Goal: Transaction & Acquisition: Purchase product/service

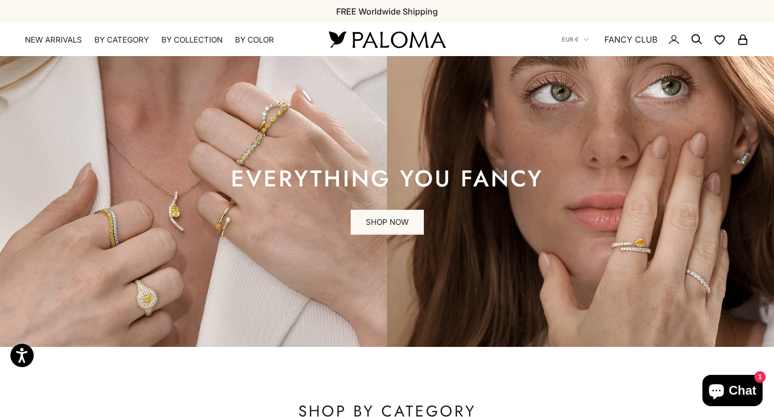
click at [117, 46] on x-header "Paloma Diamonds Open navigation menu Open search NEW ARRIVALS By Category Categ…" at bounding box center [387, 39] width 774 height 33
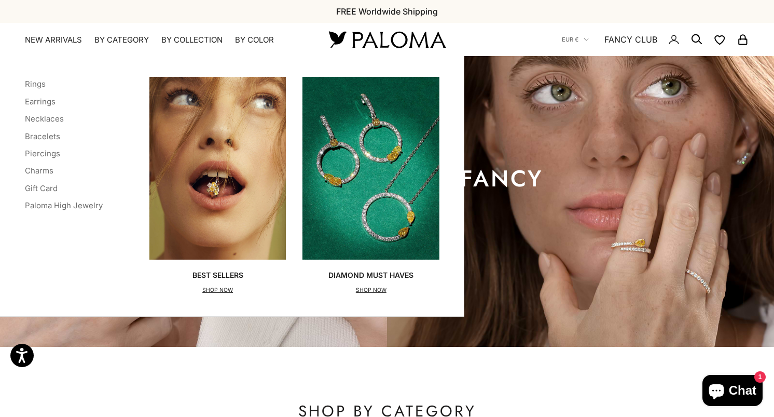
click at [117, 46] on x-header "Paloma Diamonds Open navigation menu Open search NEW ARRIVALS By Category Categ…" at bounding box center [387, 39] width 774 height 33
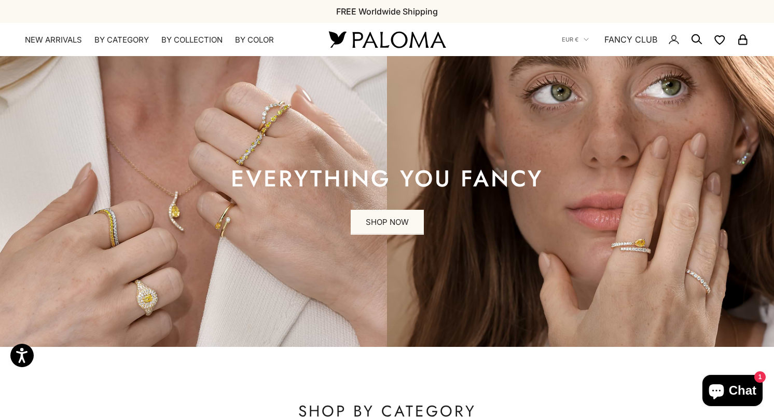
click at [117, 46] on x-header "Paloma Diamonds Open navigation menu Open search NEW ARRIVALS By Category Categ…" at bounding box center [387, 39] width 774 height 33
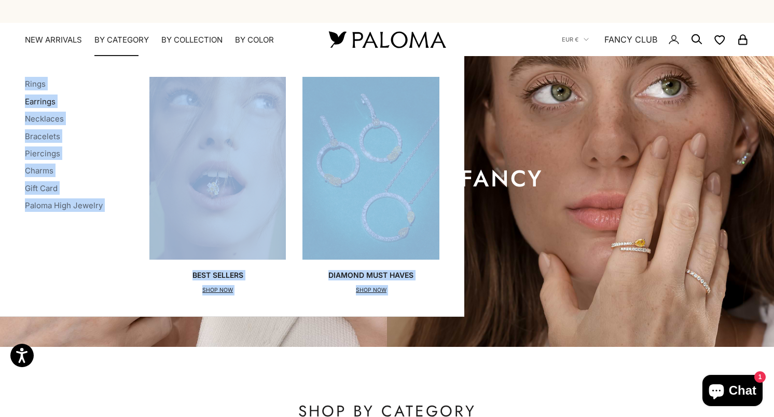
click at [44, 101] on link "Earrings" at bounding box center [40, 102] width 31 height 10
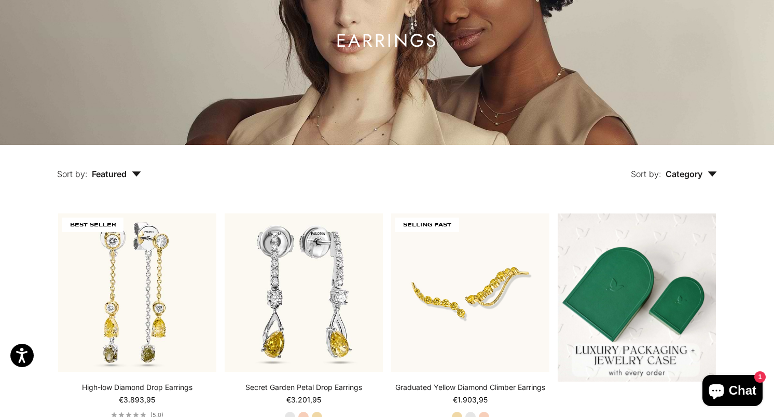
scroll to position [127, 0]
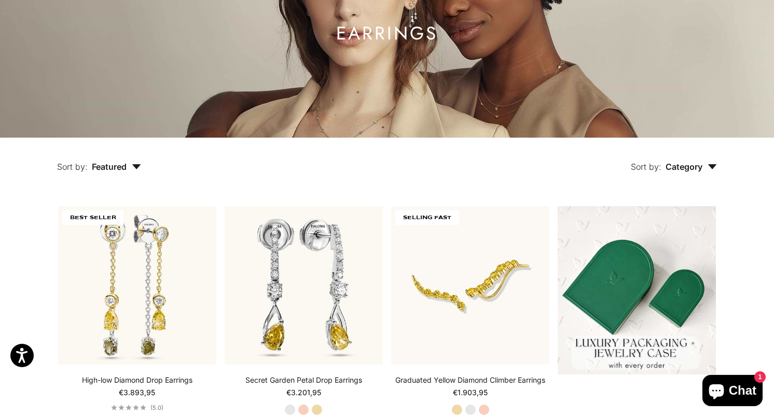
click at [684, 167] on span "Category" at bounding box center [691, 166] width 51 height 10
click at [596, 181] on div "Sort by: Category Sort by Earrings" at bounding box center [453, 160] width 576 height 44
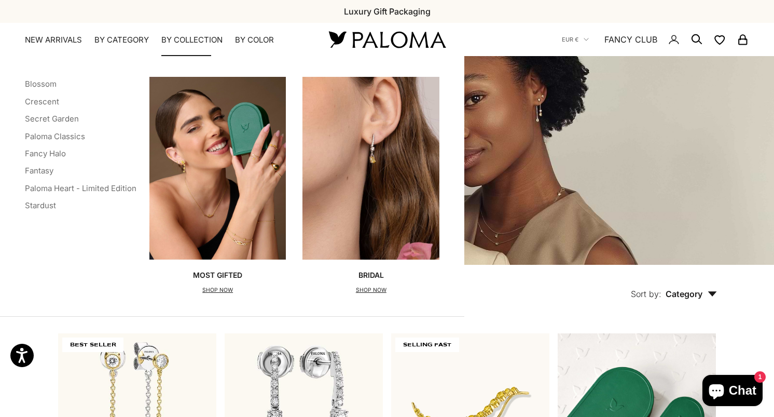
click at [188, 42] on summary "By Collection" at bounding box center [191, 40] width 61 height 10
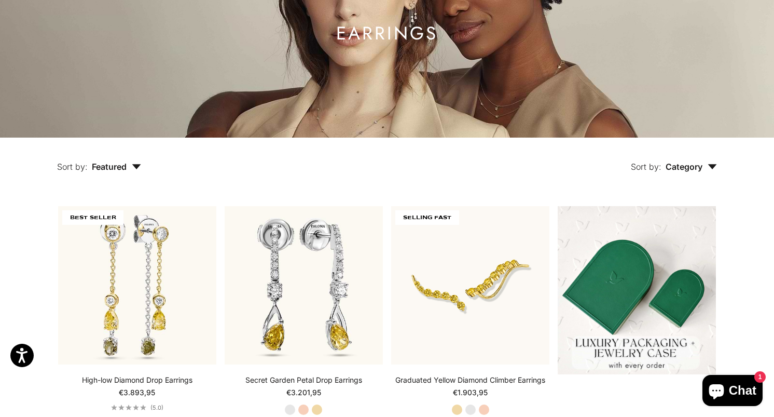
scroll to position [133, 0]
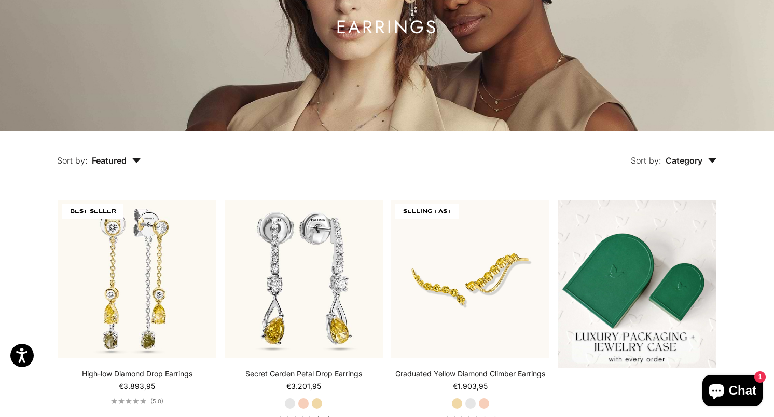
click at [124, 163] on span "Featured" at bounding box center [116, 160] width 49 height 10
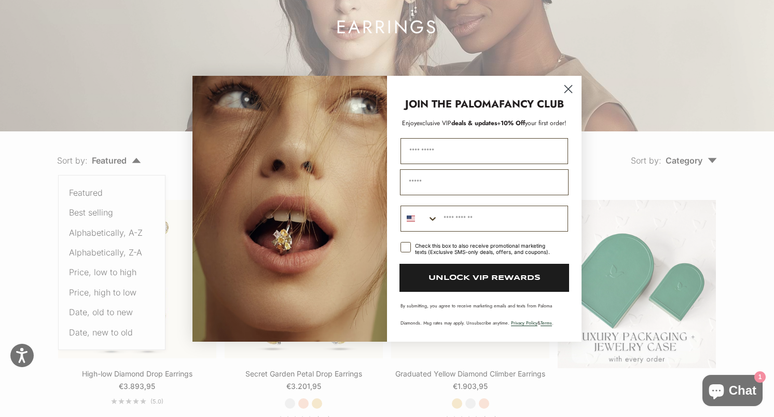
click at [564, 89] on circle "Close dialog" at bounding box center [568, 88] width 17 height 17
